Goal: Navigation & Orientation: Find specific page/section

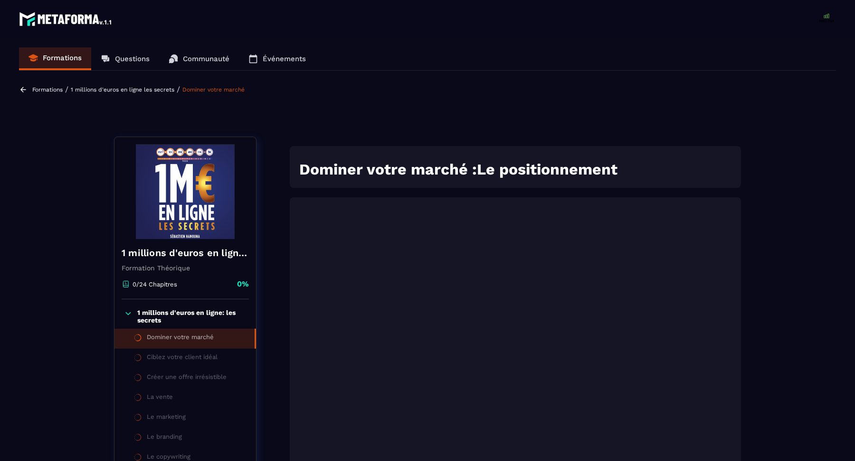
scroll to position [98, 0]
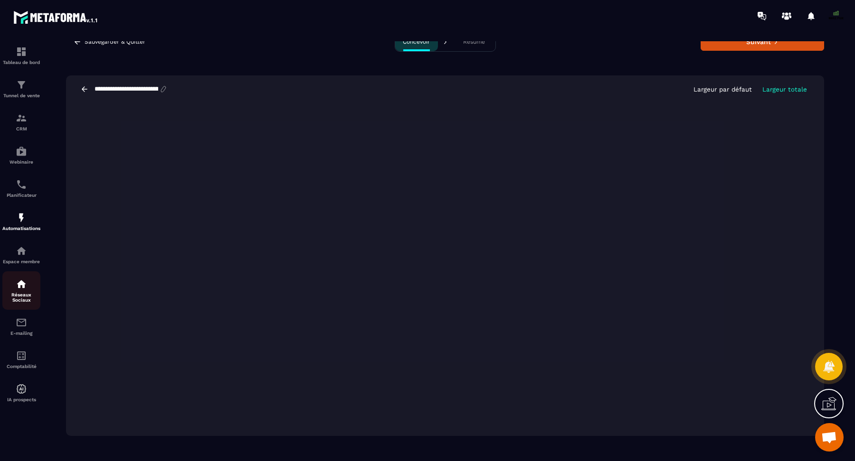
click at [17, 294] on div "Réseaux Sociaux" at bounding box center [21, 291] width 38 height 24
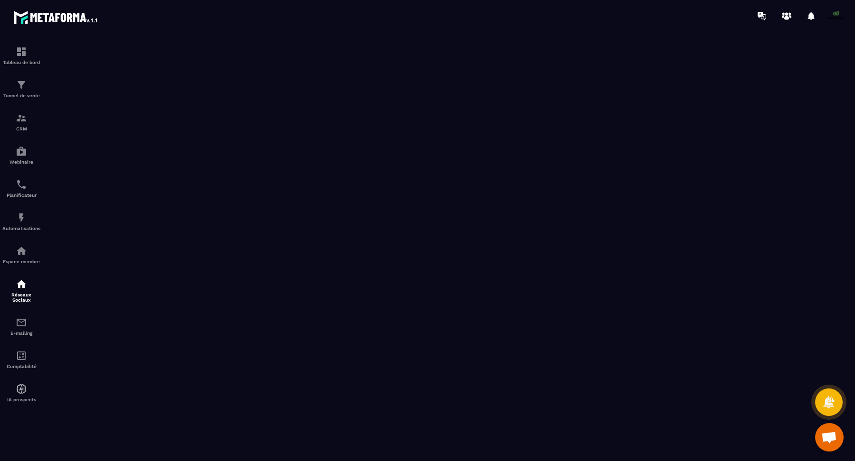
click at [832, 18] on span at bounding box center [835, 16] width 19 height 19
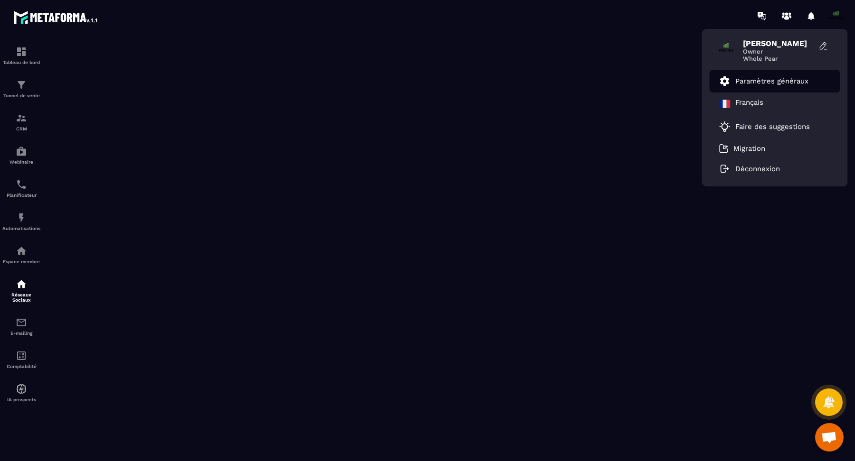
click at [774, 81] on p "Paramètres généraux" at bounding box center [771, 81] width 73 height 9
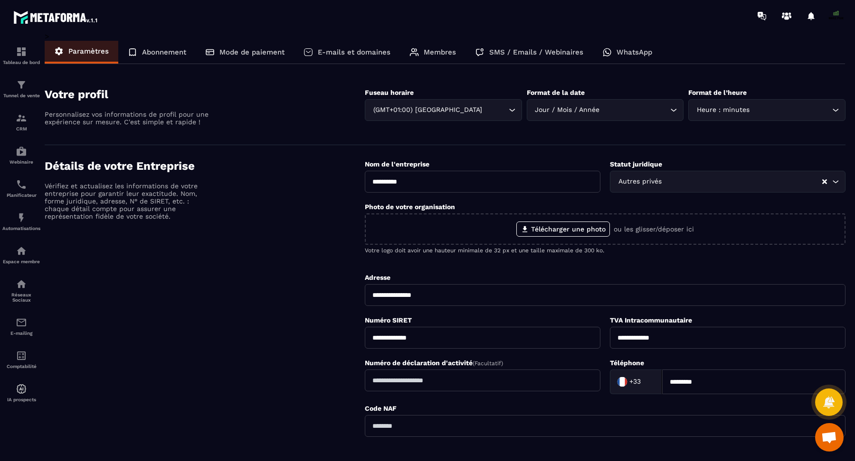
click at [170, 49] on p "Abonnement" at bounding box center [164, 52] width 44 height 9
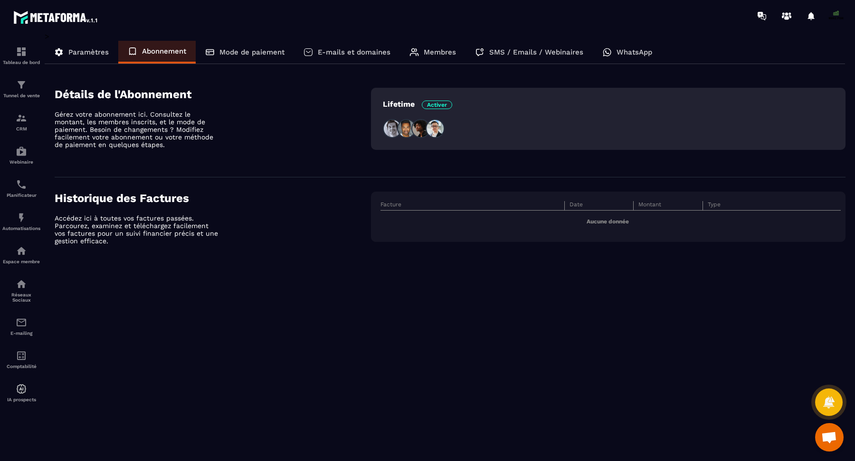
click at [92, 54] on p "Paramètres" at bounding box center [88, 52] width 40 height 9
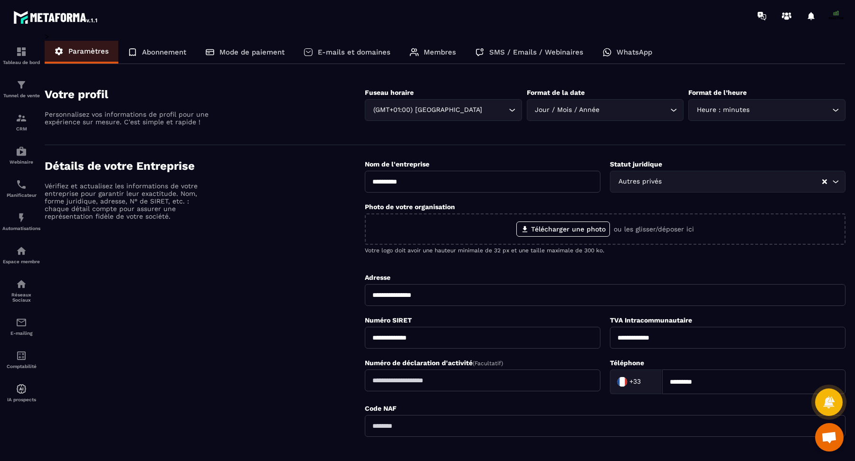
click at [422, 56] on div "Membres" at bounding box center [433, 52] width 66 height 23
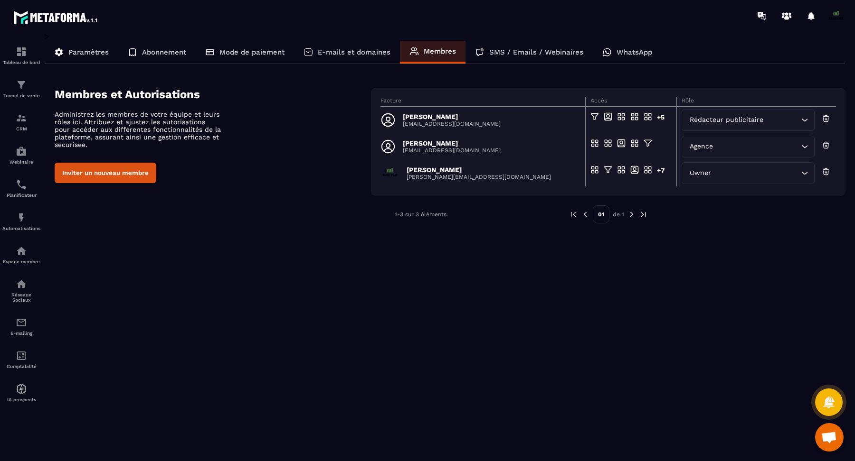
click at [834, 16] on span at bounding box center [835, 16] width 19 height 19
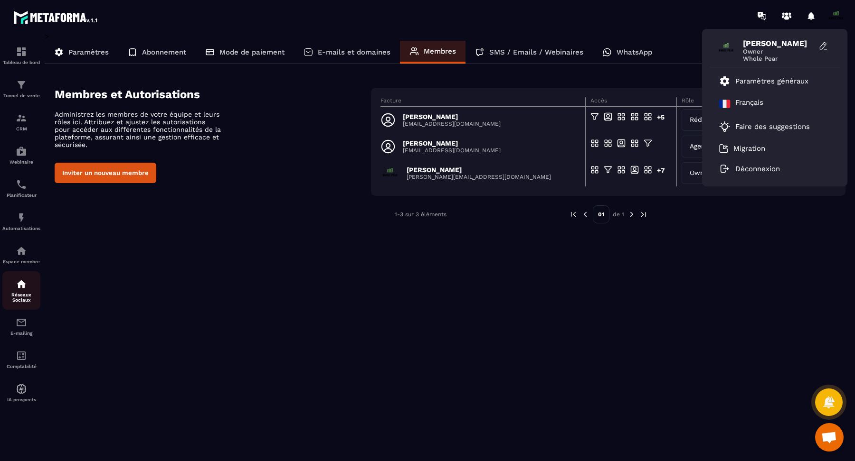
click at [26, 288] on img at bounding box center [21, 284] width 11 height 11
